Goal: Task Accomplishment & Management: Complete application form

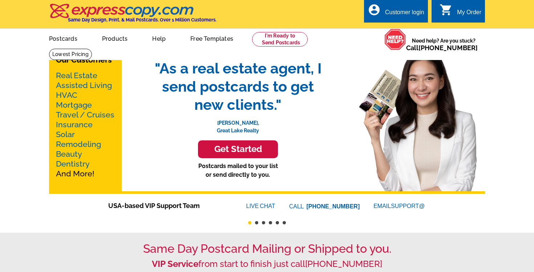
click at [410, 16] on div "Customer login" at bounding box center [404, 14] width 39 height 10
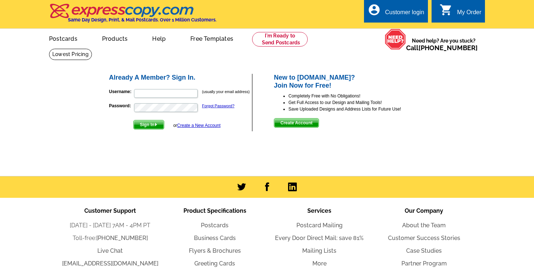
click at [190, 126] on link "Create a New Account" at bounding box center [198, 125] width 43 height 5
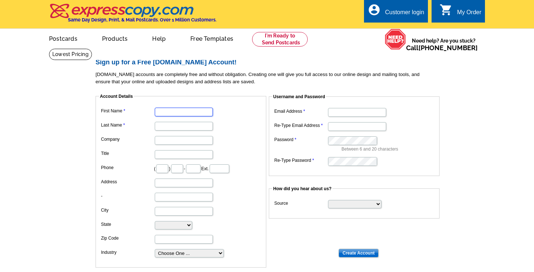
click at [181, 112] on input "First Name" at bounding box center [184, 112] width 58 height 9
type input "Elite Legacy"
click at [172, 124] on input "Last Name" at bounding box center [184, 126] width 58 height 9
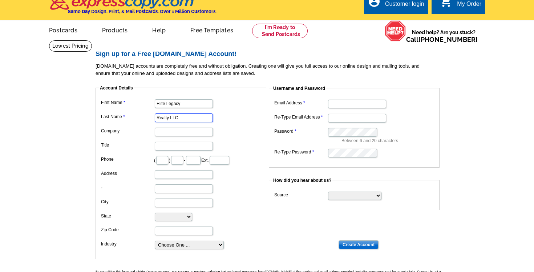
scroll to position [3, 0]
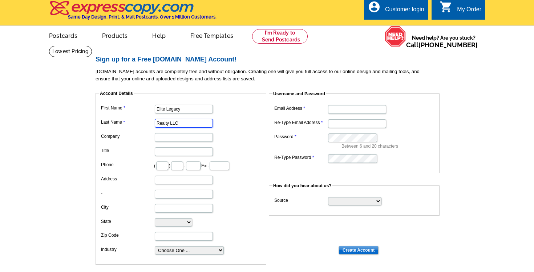
type input "Realty LLC"
click at [358, 107] on input "Email Address" at bounding box center [357, 109] width 58 height 9
type input "[EMAIL_ADDRESS][DOMAIN_NAME]"
click at [359, 125] on input "Re-Type Email Address" at bounding box center [357, 123] width 58 height 9
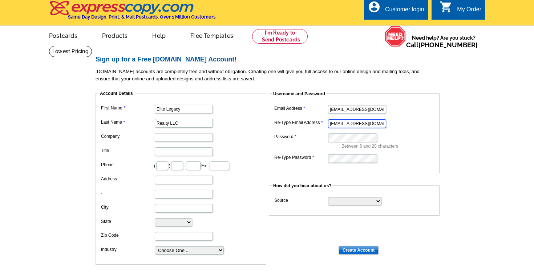
scroll to position [0, 3]
type input "[EMAIL_ADDRESS][DOMAIN_NAME]"
click at [185, 108] on input "Elite Legacy" at bounding box center [184, 109] width 58 height 9
type input "[PERSON_NAME]"
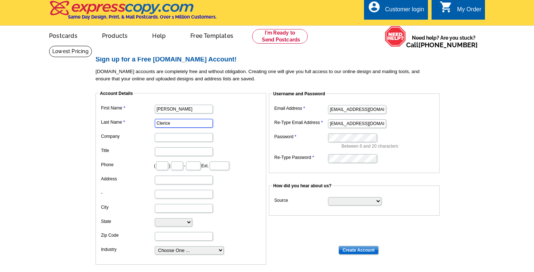
type input "Clerice"
click at [162, 166] on input "text" at bounding box center [162, 165] width 12 height 9
type input "860"
type input "833"
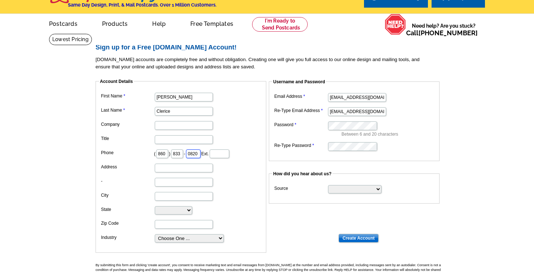
scroll to position [27, 0]
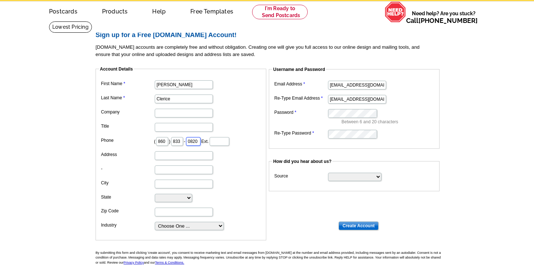
type input "0820"
click at [185, 159] on input "Address" at bounding box center [184, 155] width 58 height 9
type input "10 Love Ln Suite 3-208"
click at [173, 182] on input "City" at bounding box center [184, 184] width 58 height 9
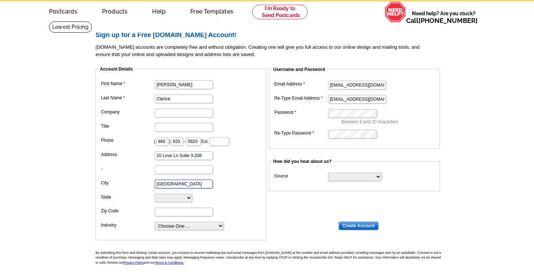
type input "[GEOGRAPHIC_DATA]"
click at [174, 197] on select "[US_STATE] [US_STATE] [US_STATE] [US_STATE] [US_STATE] [US_STATE] [US_STATE] [U…" at bounding box center [173, 198] width 37 height 8
select select "CT"
click at [169, 213] on input "Zip Code" at bounding box center [184, 212] width 58 height 9
type input "06112"
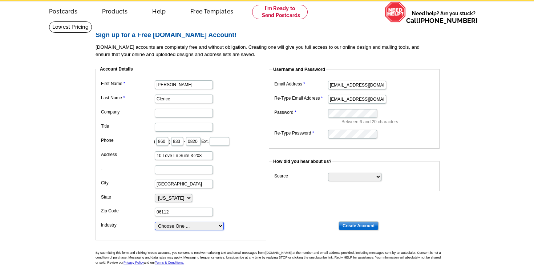
click at [175, 227] on select "Choose One ... Residential Real Estate Accounting Agriculture Architecture Arts…" at bounding box center [189, 226] width 69 height 8
click at [212, 228] on select "Choose One ... Residential Real Estate Accounting Agriculture Architecture Arts…" at bounding box center [189, 226] width 69 height 8
select select "70"
click at [346, 225] on input "Create Account" at bounding box center [359, 225] width 40 height 9
